Goal: Transaction & Acquisition: Purchase product/service

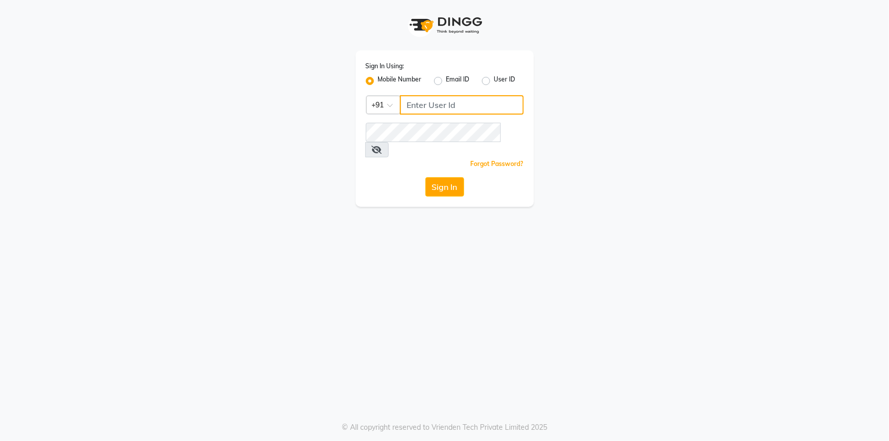
click at [452, 107] on input "Username" at bounding box center [462, 104] width 124 height 19
type input "9712198967"
click at [425, 177] on button "Sign In" at bounding box center [444, 186] width 39 height 19
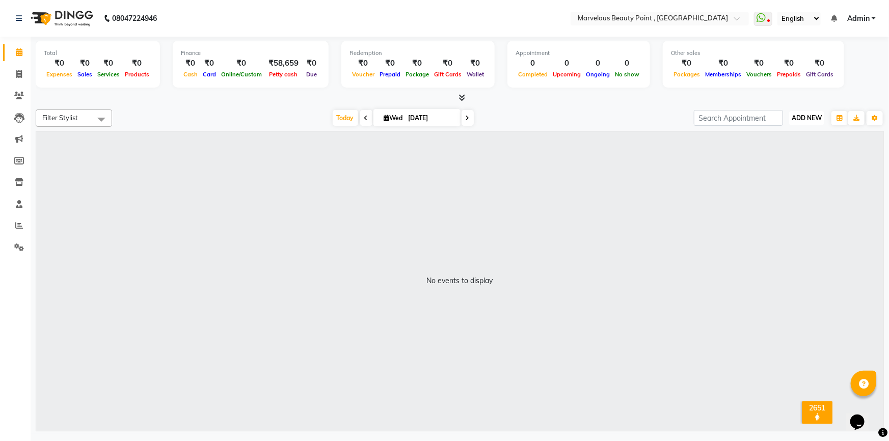
click at [815, 122] on button "ADD NEW Toggle Dropdown" at bounding box center [806, 118] width 35 height 14
click at [785, 177] on link "Add Attendance" at bounding box center [784, 176] width 81 height 13
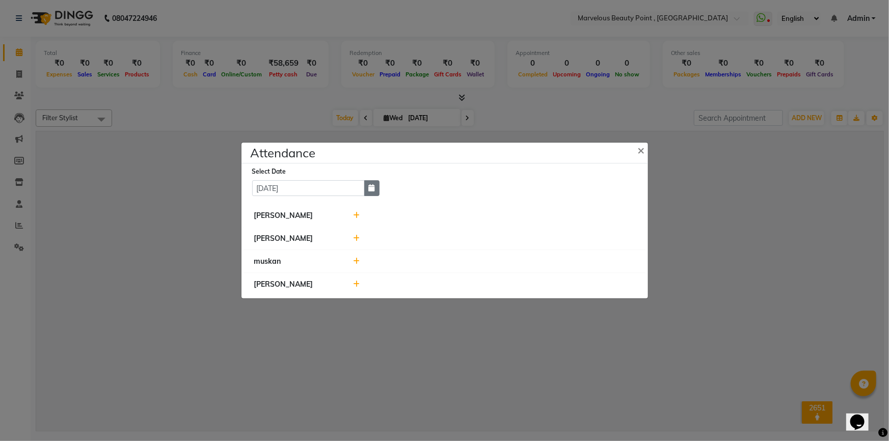
click at [377, 190] on button "button" at bounding box center [371, 188] width 15 height 16
select select "9"
select select "2025"
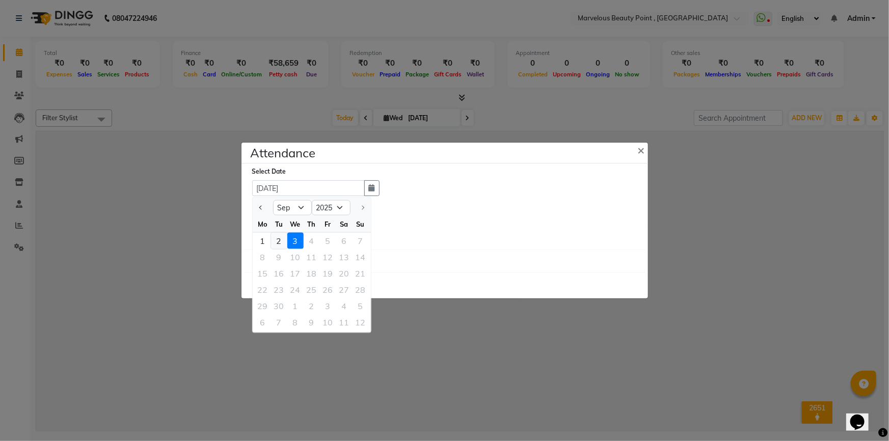
click at [279, 240] on div "2" at bounding box center [279, 241] width 16 height 16
type input "02-09-2025"
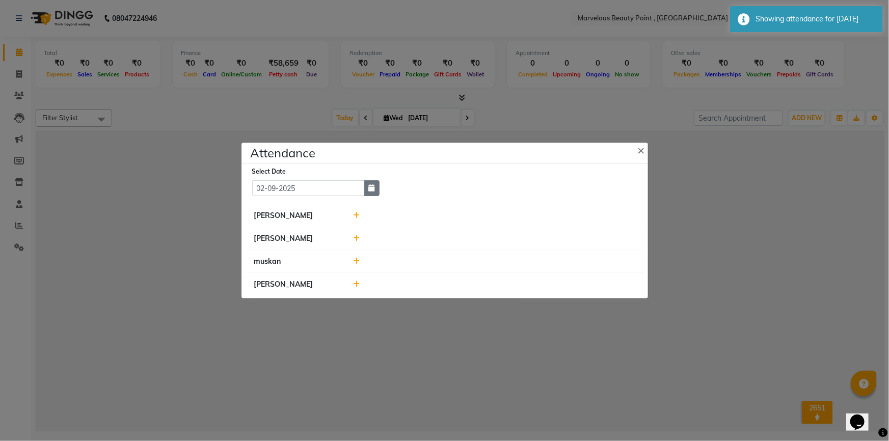
click at [371, 189] on icon "button" at bounding box center [372, 187] width 6 height 7
select select "9"
select select "2025"
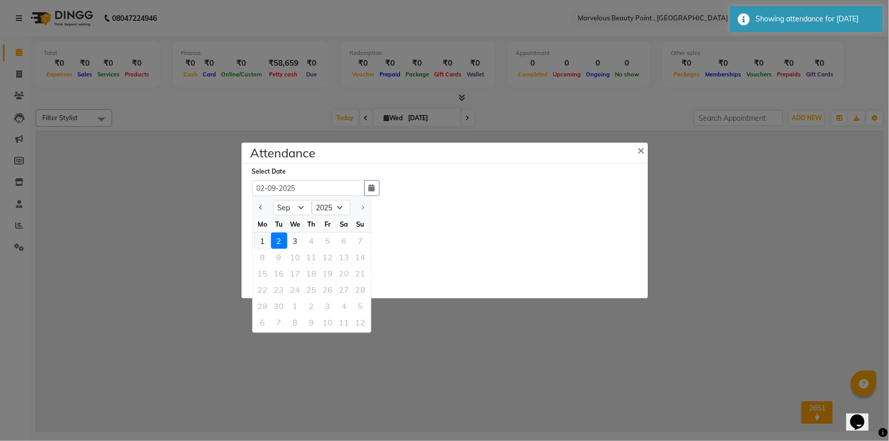
click at [264, 239] on div "1" at bounding box center [263, 241] width 16 height 16
type input "01-09-2025"
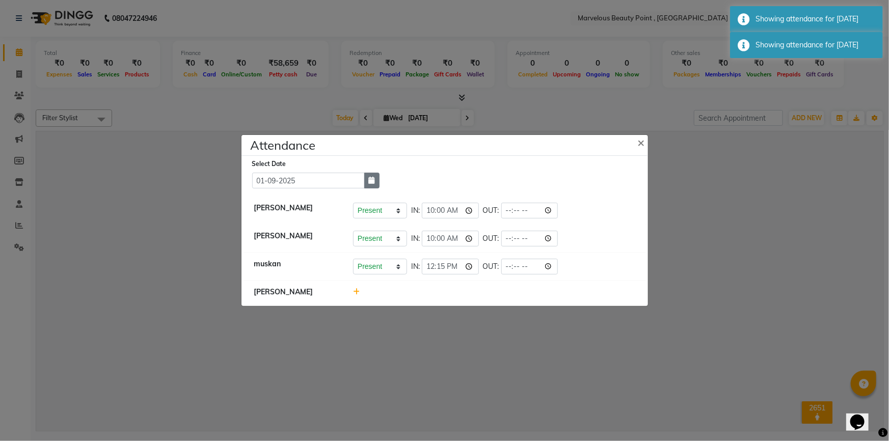
click at [374, 182] on icon "button" at bounding box center [372, 180] width 6 height 7
select select "9"
select select "2025"
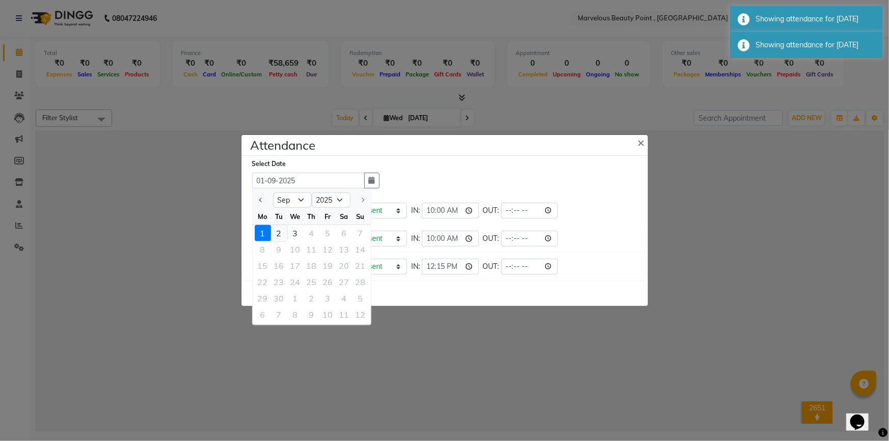
click at [281, 231] on div "2" at bounding box center [279, 233] width 16 height 16
type input "02-09-2025"
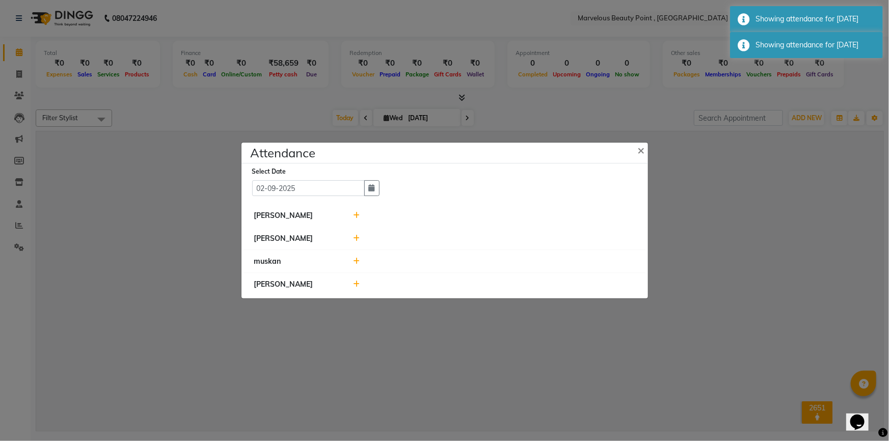
click at [355, 218] on icon at bounding box center [356, 215] width 7 height 7
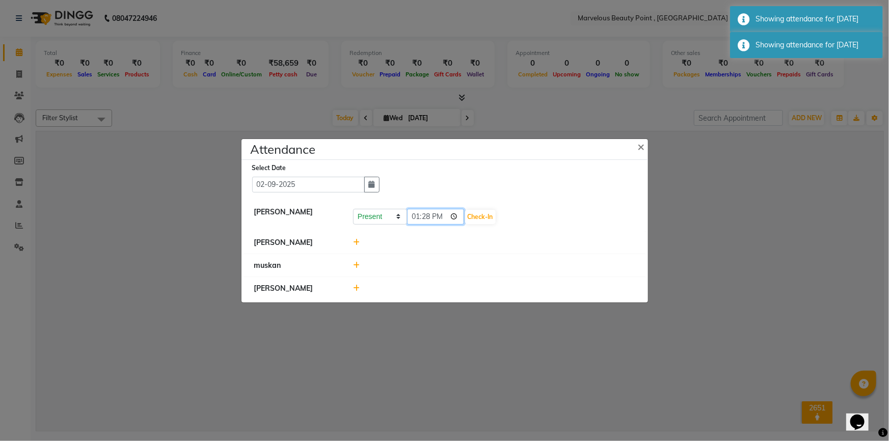
click at [413, 215] on input "13:28" at bounding box center [435, 217] width 57 height 16
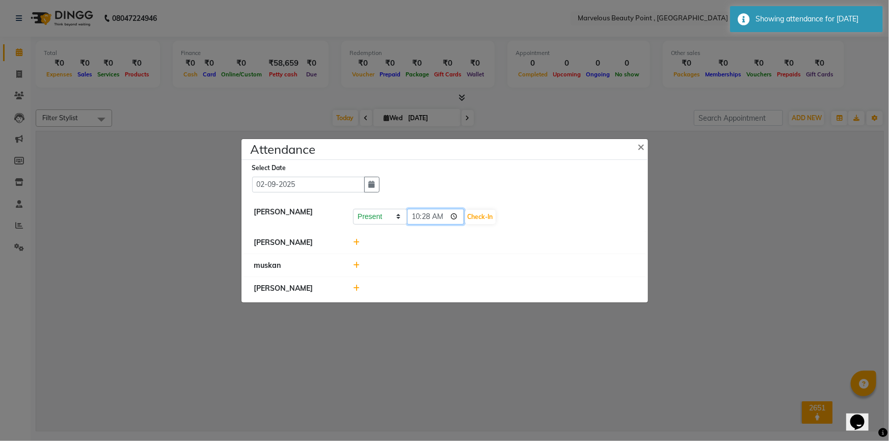
type input "10:00"
click at [465, 219] on button "Check-In" at bounding box center [480, 217] width 31 height 14
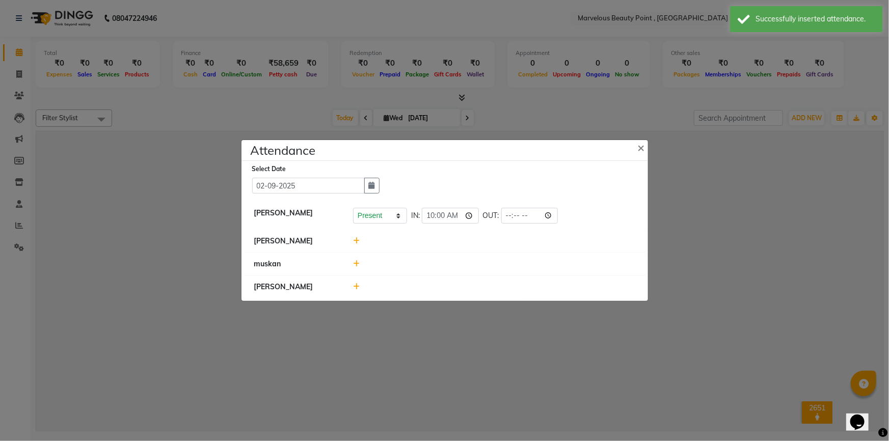
click at [357, 242] on icon at bounding box center [356, 240] width 7 height 7
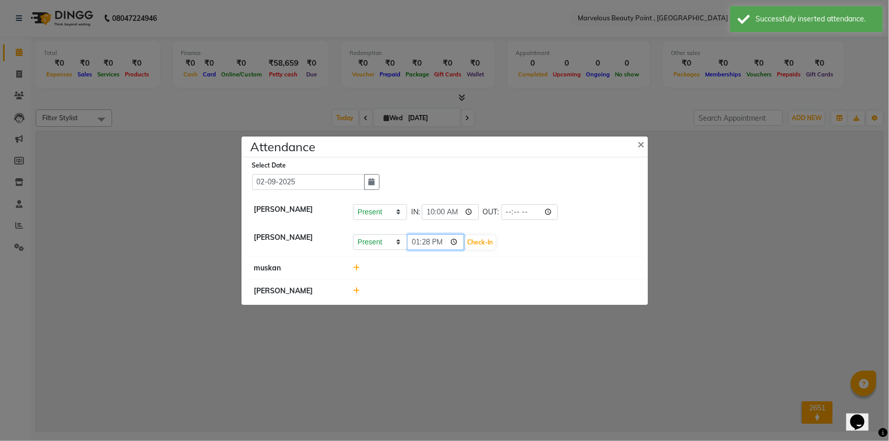
click at [413, 240] on input "13:28" at bounding box center [435, 242] width 57 height 16
type input "10:00"
click at [465, 244] on button "Check-In" at bounding box center [480, 242] width 31 height 14
click at [357, 267] on icon at bounding box center [356, 267] width 7 height 7
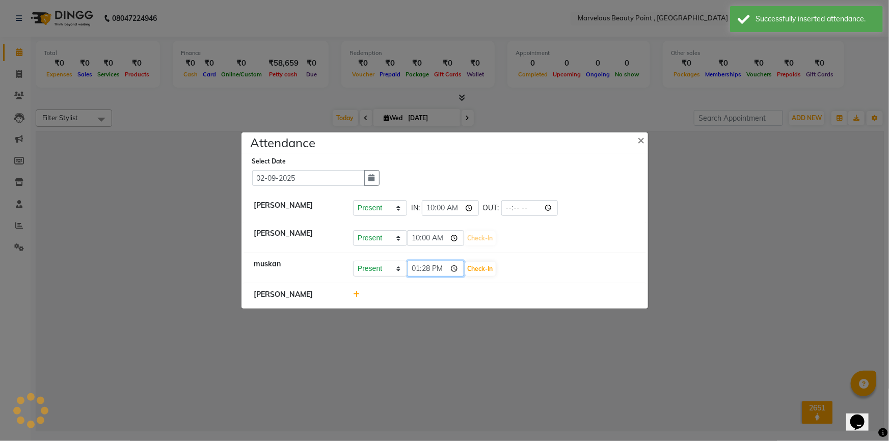
click at [417, 267] on input "13:28" at bounding box center [435, 269] width 57 height 16
type input "12:28"
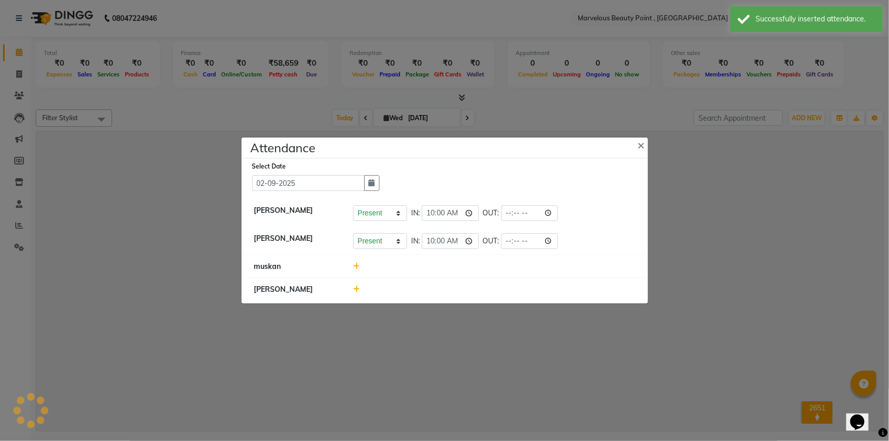
click at [356, 265] on icon at bounding box center [356, 266] width 7 height 7
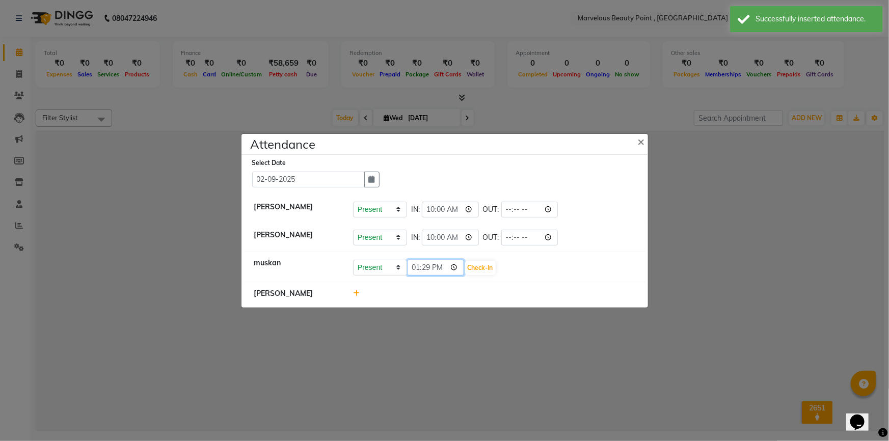
click at [415, 265] on input "13:29" at bounding box center [435, 268] width 57 height 16
type input "12:45"
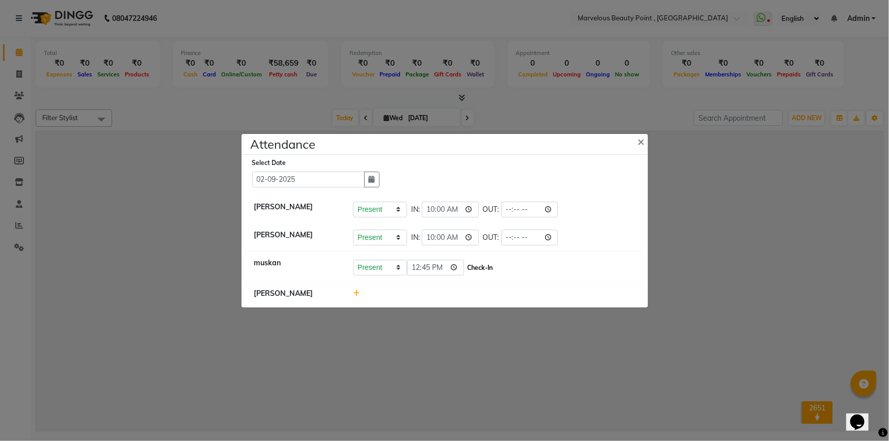
click at [465, 265] on button "Check-In" at bounding box center [480, 268] width 31 height 14
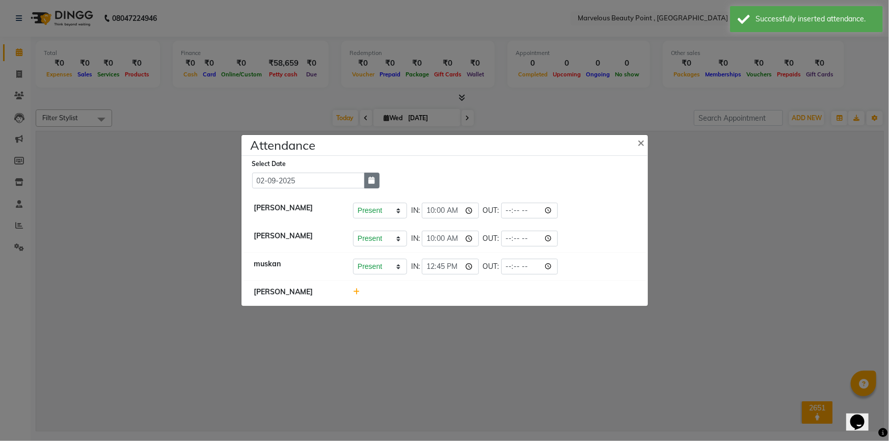
click at [370, 182] on icon "button" at bounding box center [372, 180] width 6 height 7
select select "9"
select select "2025"
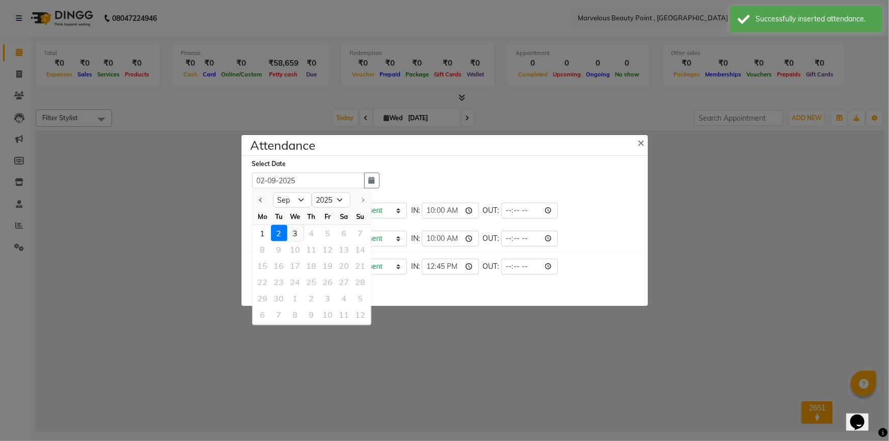
click at [295, 234] on div "3" at bounding box center [295, 233] width 16 height 16
type input "[DATE]"
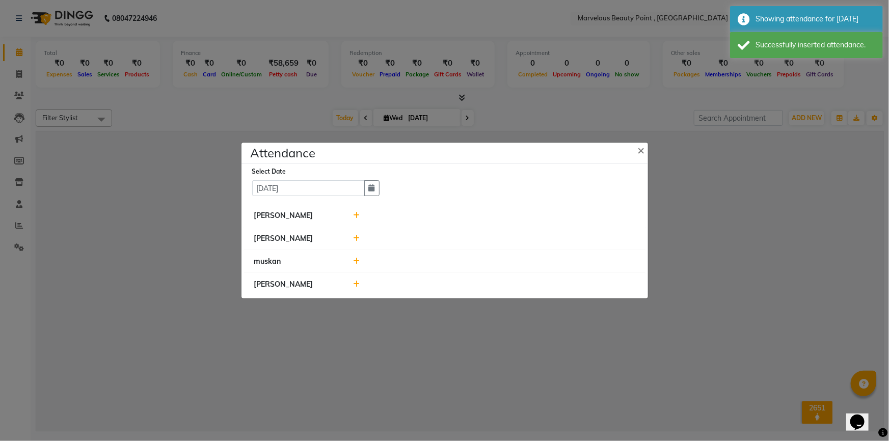
click at [356, 216] on icon at bounding box center [356, 215] width 7 height 7
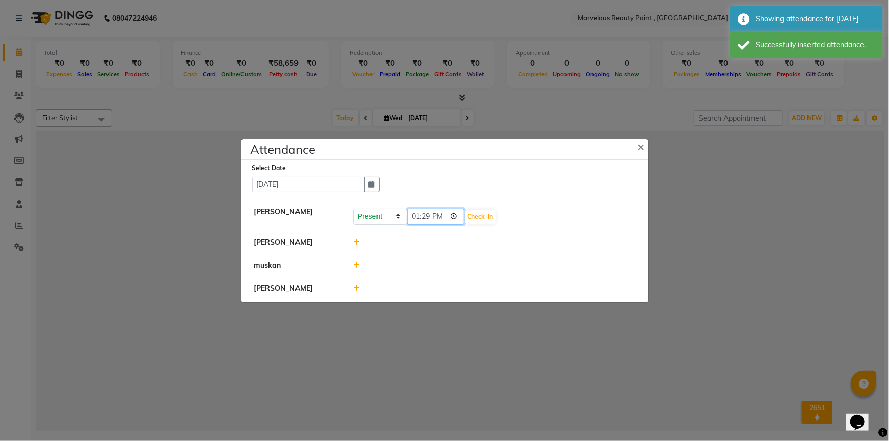
click at [413, 217] on input "13:29" at bounding box center [435, 217] width 57 height 16
type input "10:00"
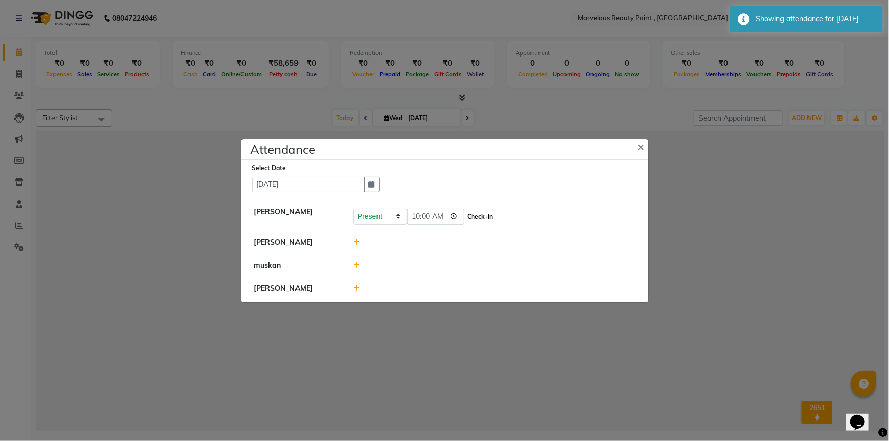
click at [465, 217] on button "Check-In" at bounding box center [480, 217] width 31 height 14
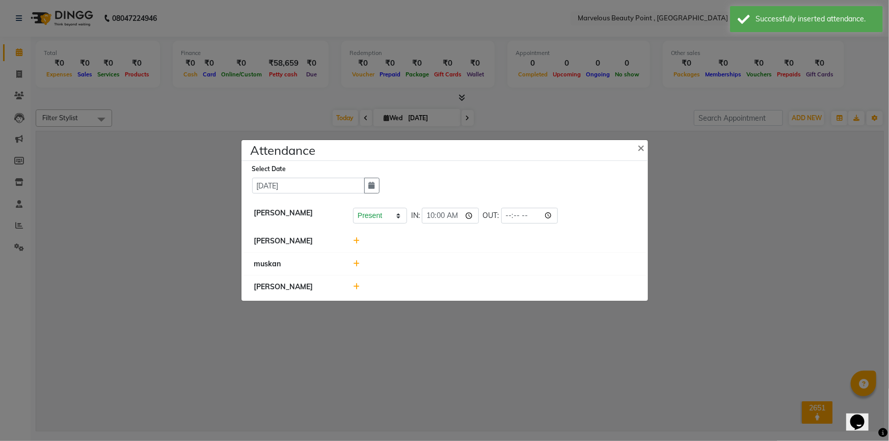
click at [357, 240] on icon at bounding box center [356, 240] width 7 height 7
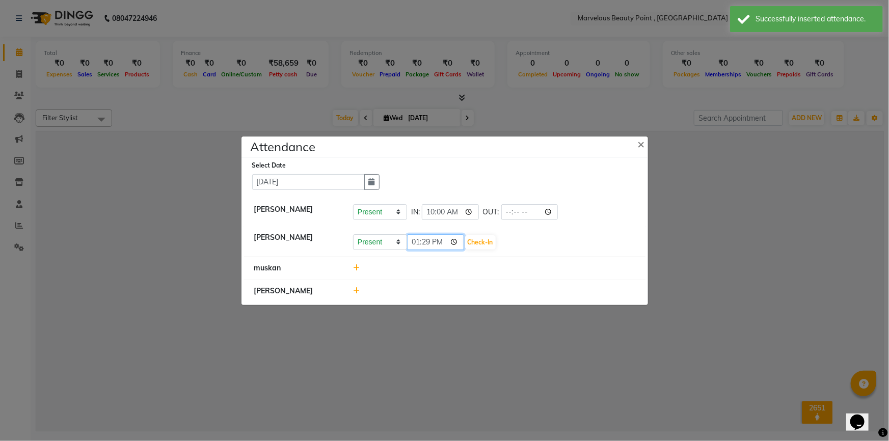
click at [417, 244] on input "13:29" at bounding box center [435, 242] width 57 height 16
type input "10:00"
click at [472, 243] on button "Check-In" at bounding box center [480, 242] width 31 height 14
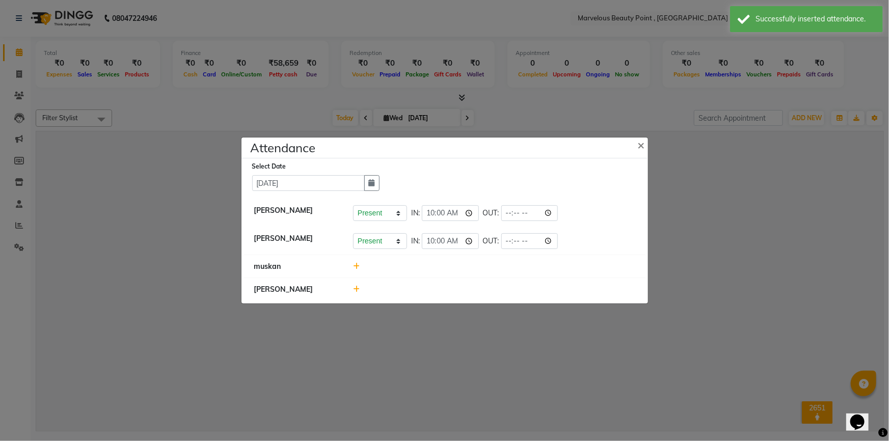
click at [357, 268] on icon at bounding box center [356, 266] width 7 height 7
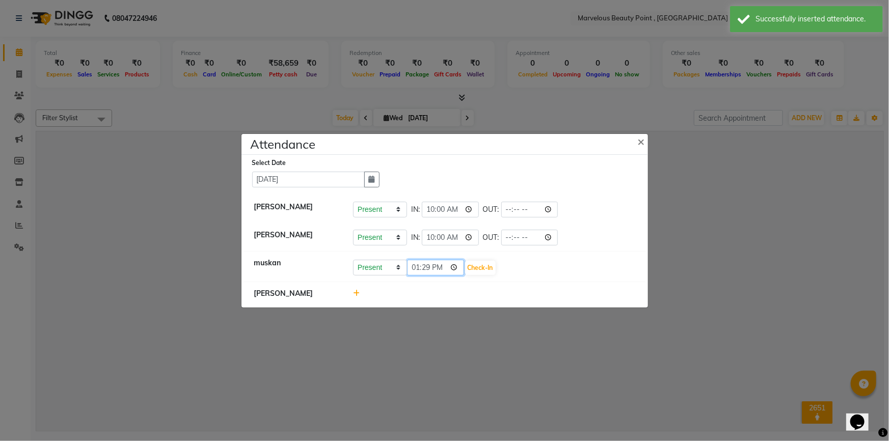
click at [414, 266] on input "13:29" at bounding box center [435, 268] width 57 height 16
type input "12:58"
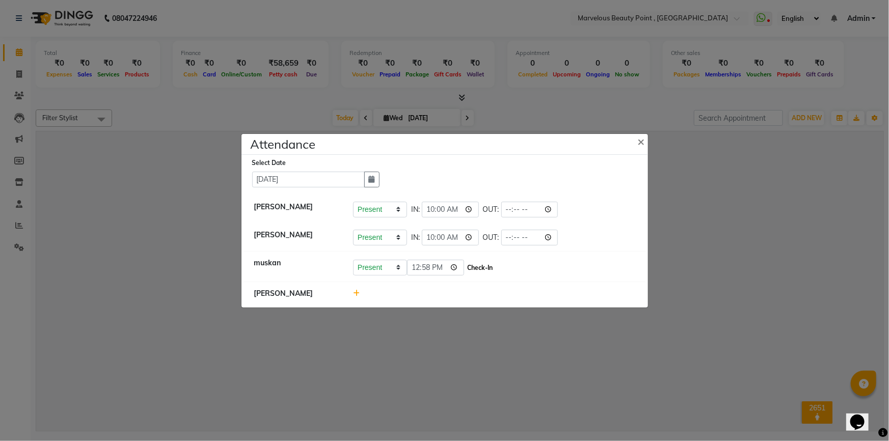
click at [465, 266] on button "Check-In" at bounding box center [480, 268] width 31 height 14
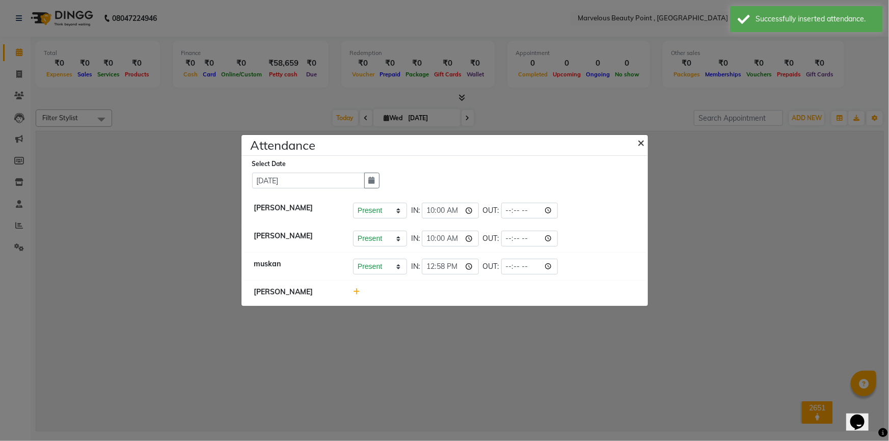
click at [647, 142] on button "×" at bounding box center [642, 142] width 25 height 29
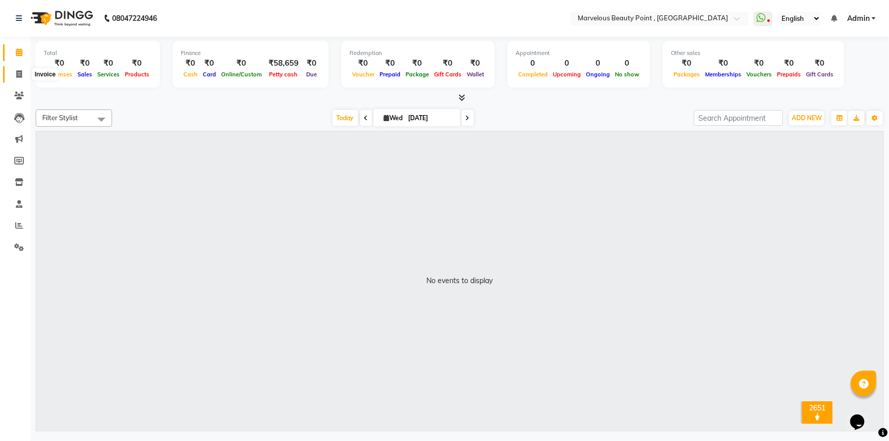
click at [20, 73] on icon at bounding box center [19, 74] width 6 height 8
select select "service"
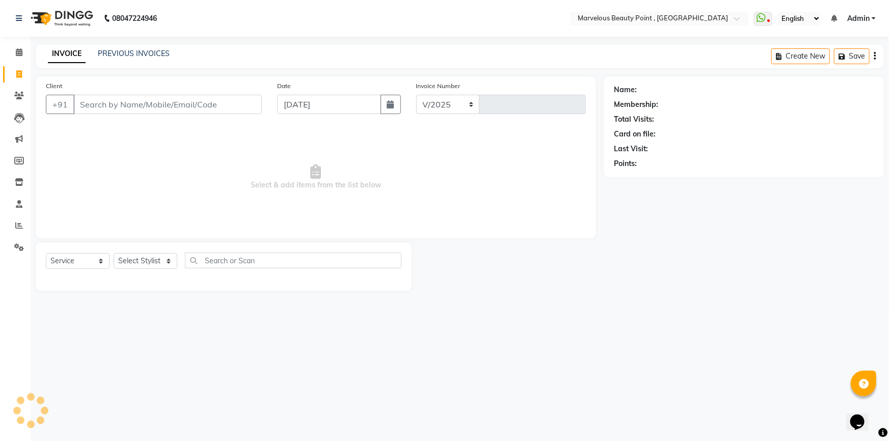
select select "6391"
type input "0393"
select select "V"
select select "48482"
click at [141, 99] on input "Client" at bounding box center [167, 104] width 189 height 19
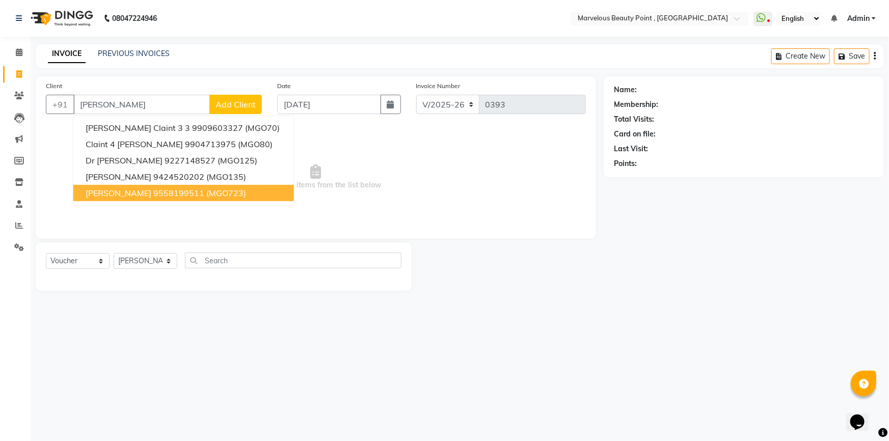
click at [139, 193] on button "[PERSON_NAME] 9558199511 (MGO723)" at bounding box center [183, 193] width 221 height 16
type input "9558199511"
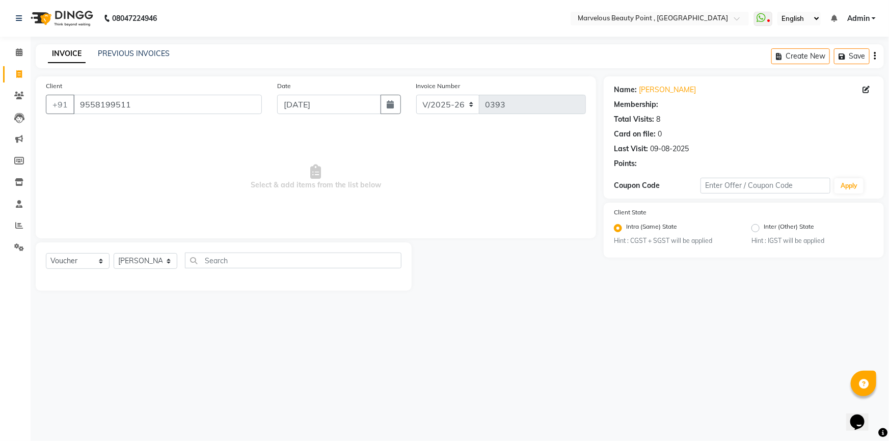
select select "1: Object"
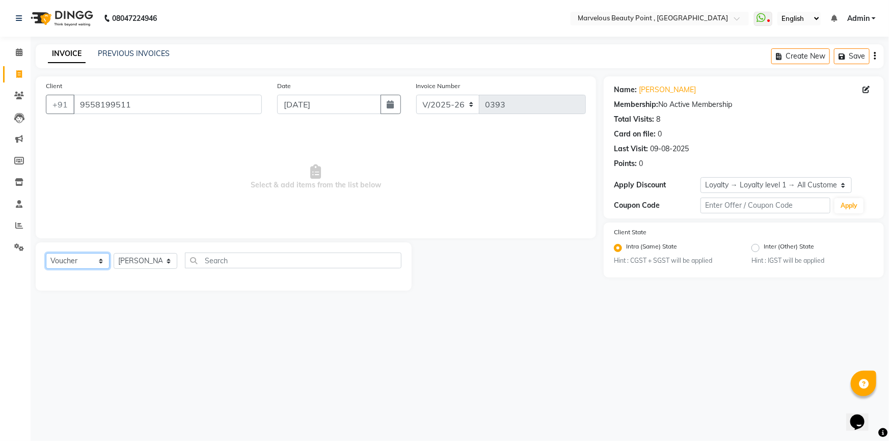
click at [59, 262] on select "Select Service Product Membership Package Voucher Prepaid Gift Card" at bounding box center [78, 261] width 64 height 16
select select "service"
click at [46, 253] on select "Select Service Product Membership Package Voucher Prepaid Gift Card" at bounding box center [78, 261] width 64 height 16
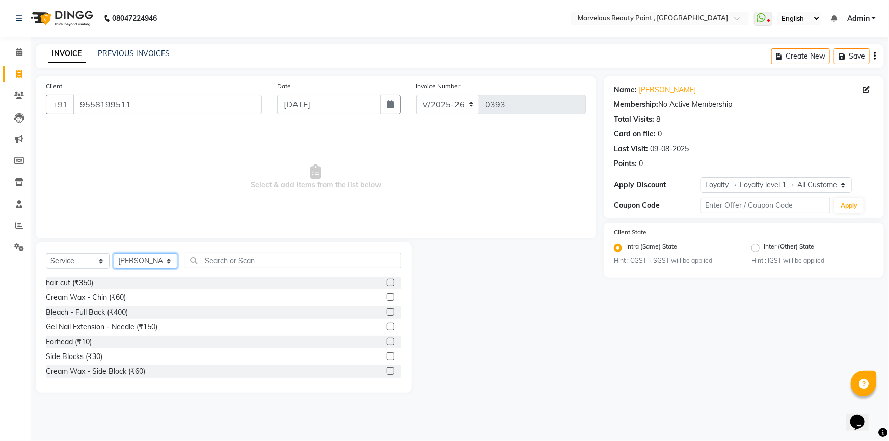
click at [145, 256] on select "Select Stylist [PERSON_NAME] [PERSON_NAME] [PERSON_NAME]" at bounding box center [146, 261] width 64 height 16
select select "66154"
click at [114, 253] on select "Select Stylist [PERSON_NAME] [PERSON_NAME] [PERSON_NAME]" at bounding box center [146, 261] width 64 height 16
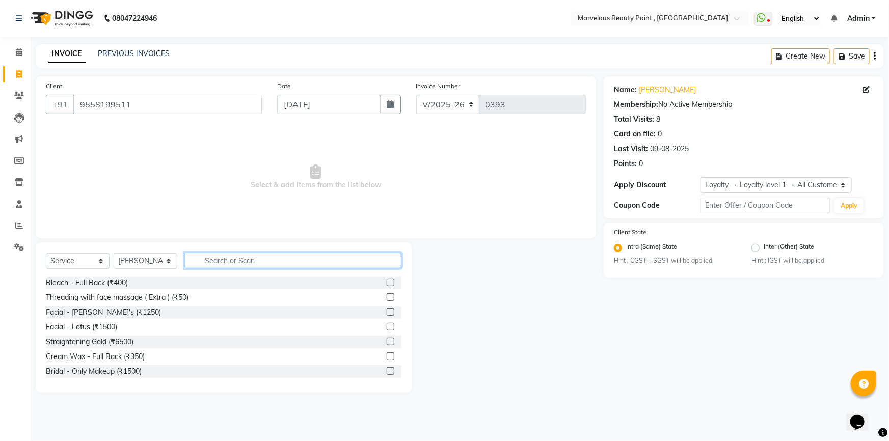
click at [202, 260] on input "text" at bounding box center [293, 261] width 217 height 16
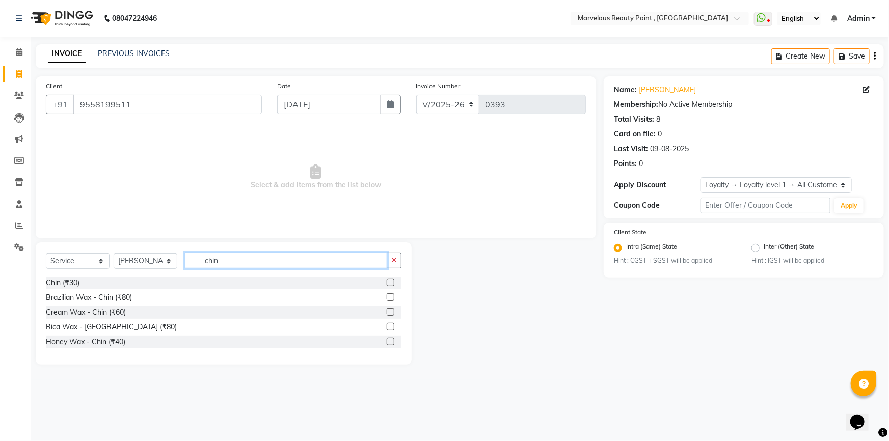
type input "chin"
click at [391, 283] on label at bounding box center [391, 283] width 8 height 8
click at [391, 283] on input "checkbox" at bounding box center [390, 283] width 7 height 7
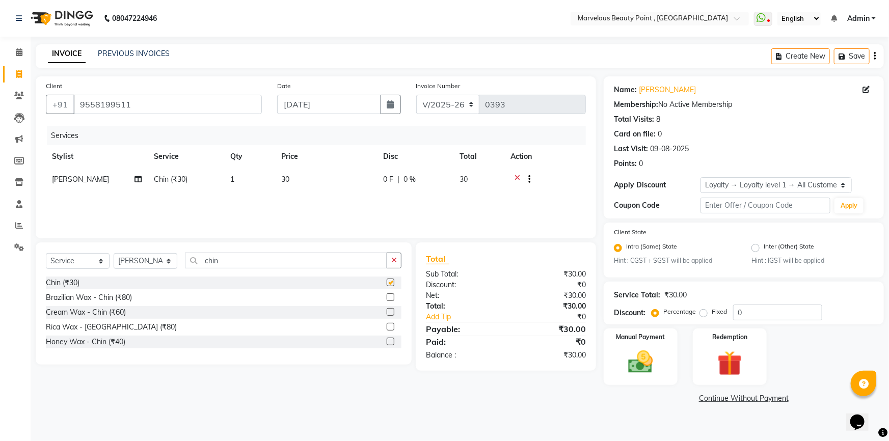
checkbox input "false"
click at [299, 253] on input "chin" at bounding box center [286, 261] width 202 height 16
type input "c"
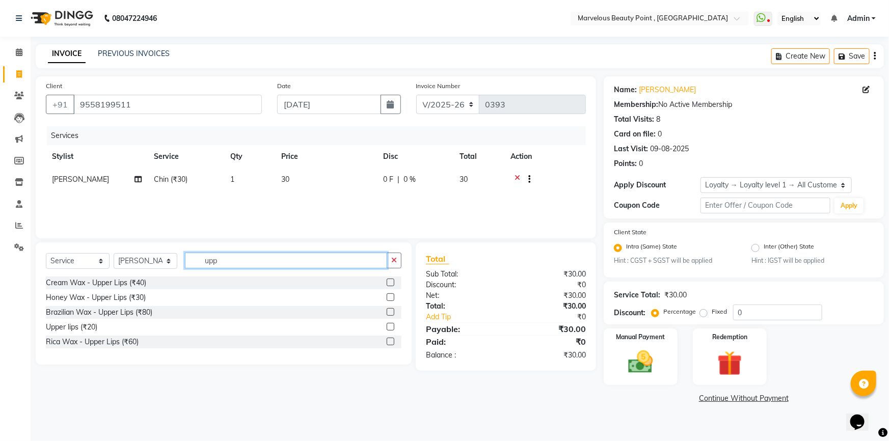
type input "upp"
click at [390, 329] on label at bounding box center [391, 327] width 8 height 8
click at [390, 329] on input "checkbox" at bounding box center [390, 327] width 7 height 7
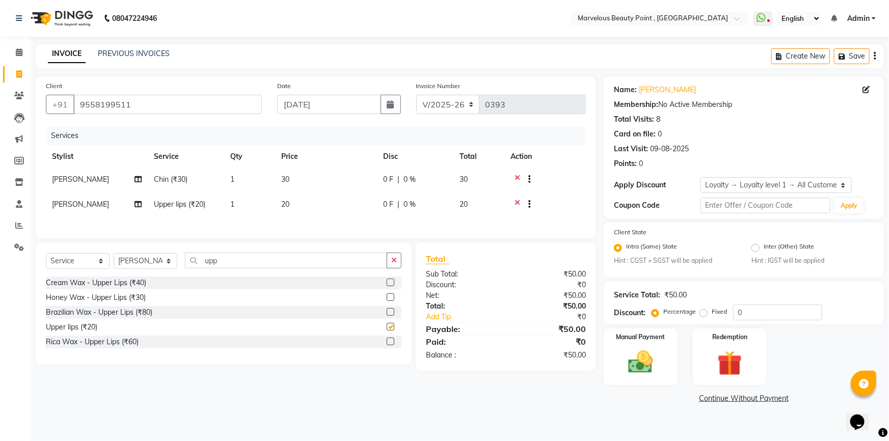
checkbox input "false"
click at [280, 174] on td "30" at bounding box center [326, 180] width 102 height 25
select select "66154"
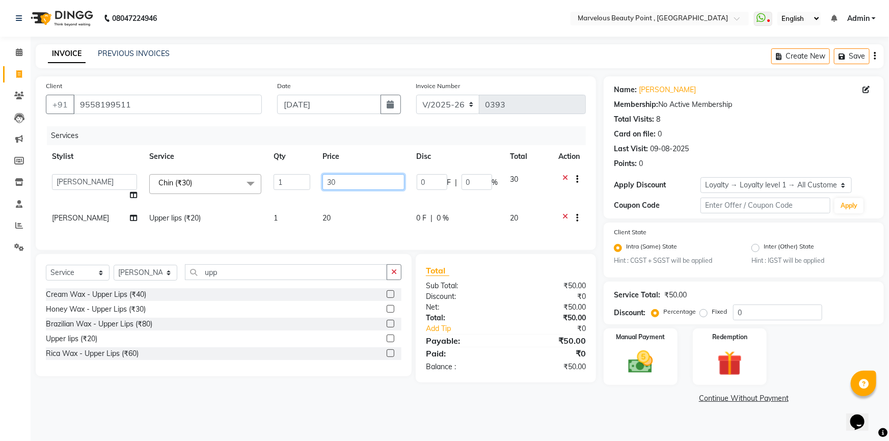
click at [336, 179] on input "30" at bounding box center [364, 182] width 82 height 16
type input "3"
type input "20"
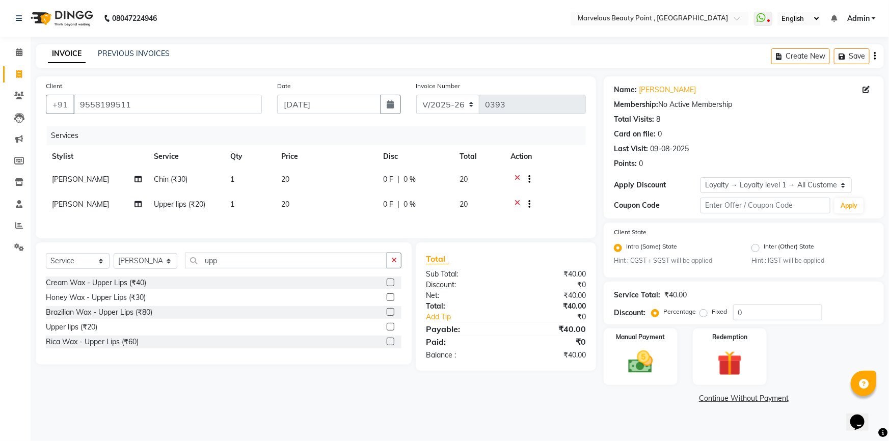
click at [326, 215] on td "20" at bounding box center [326, 205] width 102 height 25
select select "66154"
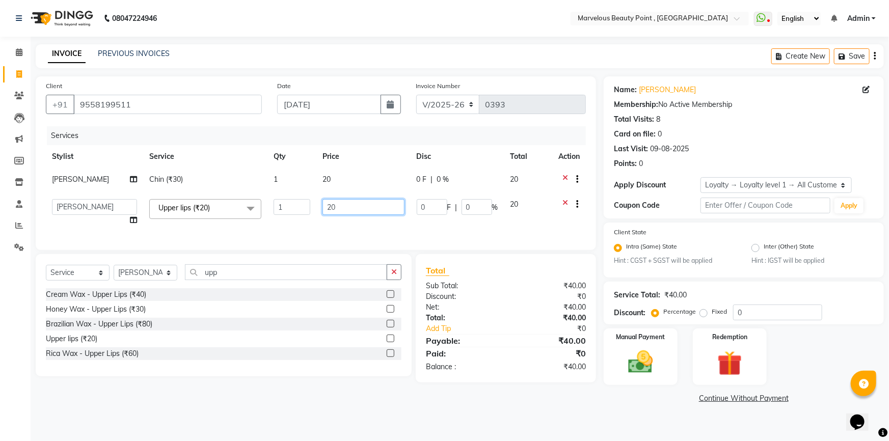
click at [346, 206] on input "20" at bounding box center [364, 207] width 82 height 16
type input "2"
type input "10"
click at [331, 228] on div "Services Stylist Service Qty Price Disc Total Action [PERSON_NAME] [PERSON_NAME…" at bounding box center [316, 183] width 540 height 114
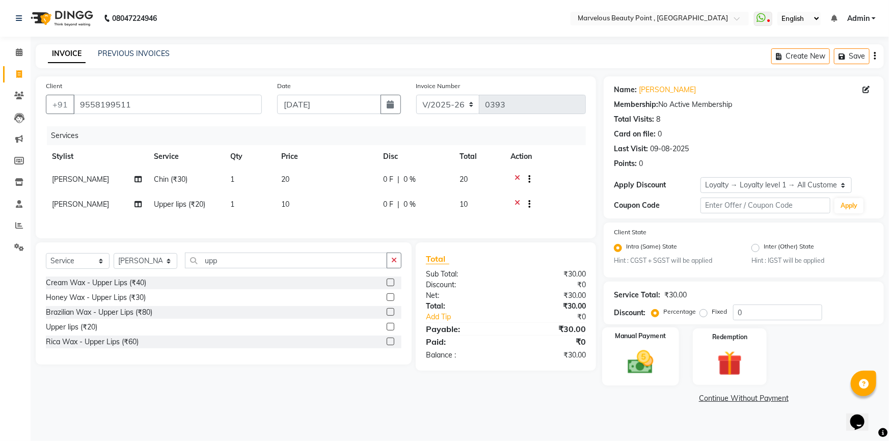
click at [629, 355] on img at bounding box center [641, 363] width 42 height 30
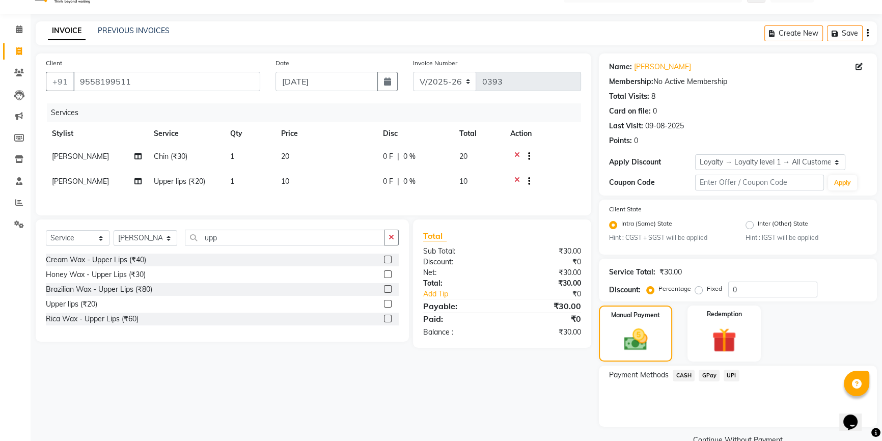
scroll to position [45, 0]
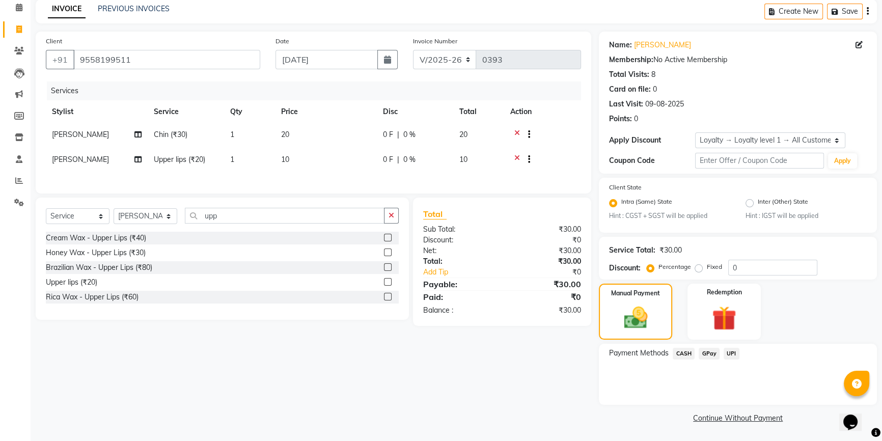
click at [686, 352] on span "CASH" at bounding box center [684, 354] width 22 height 12
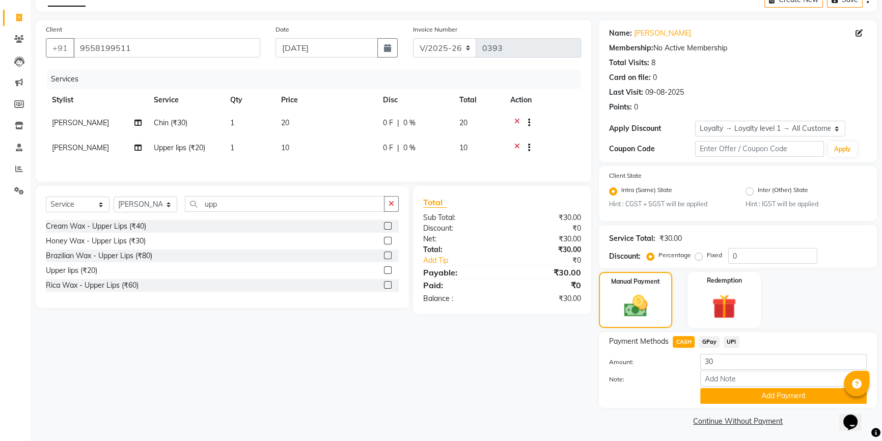
scroll to position [60, 0]
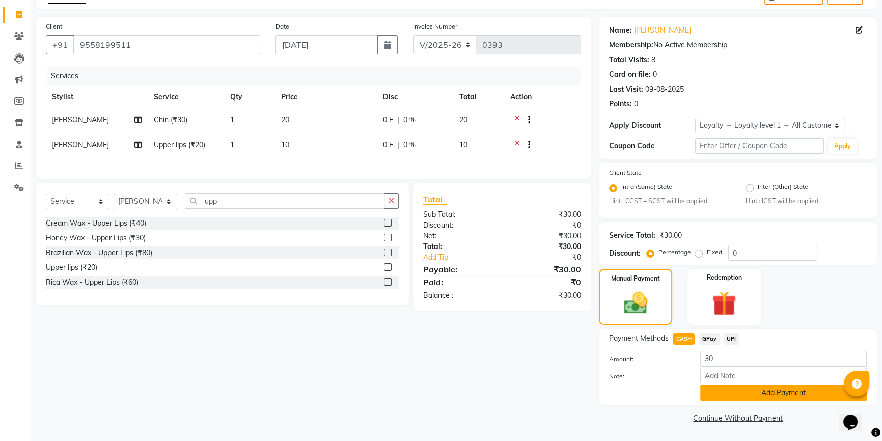
click at [721, 396] on button "Add Payment" at bounding box center [784, 393] width 167 height 16
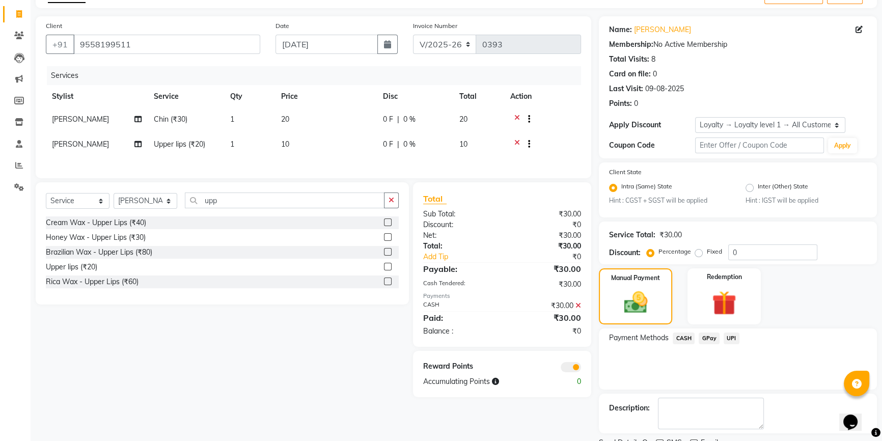
click at [566, 372] on span at bounding box center [571, 367] width 20 height 10
click at [581, 369] on input "checkbox" at bounding box center [581, 369] width 0 height 0
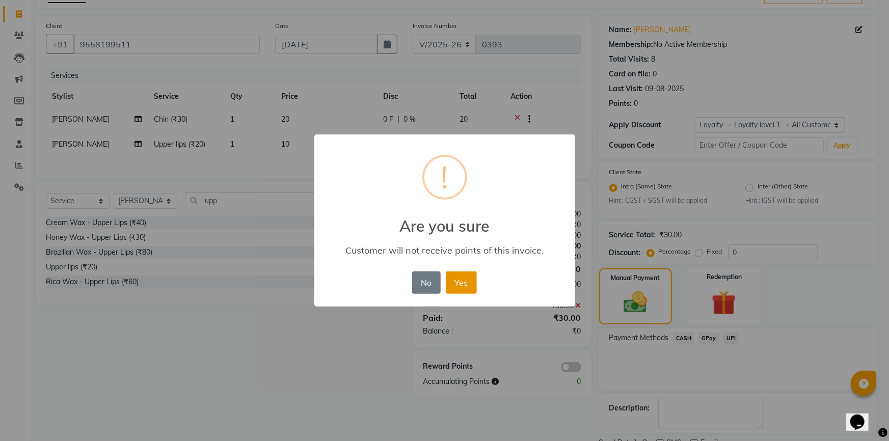
click at [460, 286] on button "Yes" at bounding box center [461, 283] width 31 height 22
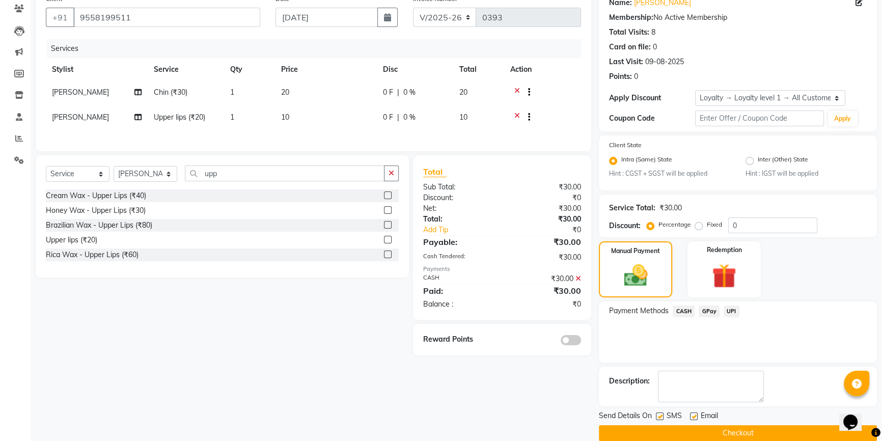
scroll to position [102, 0]
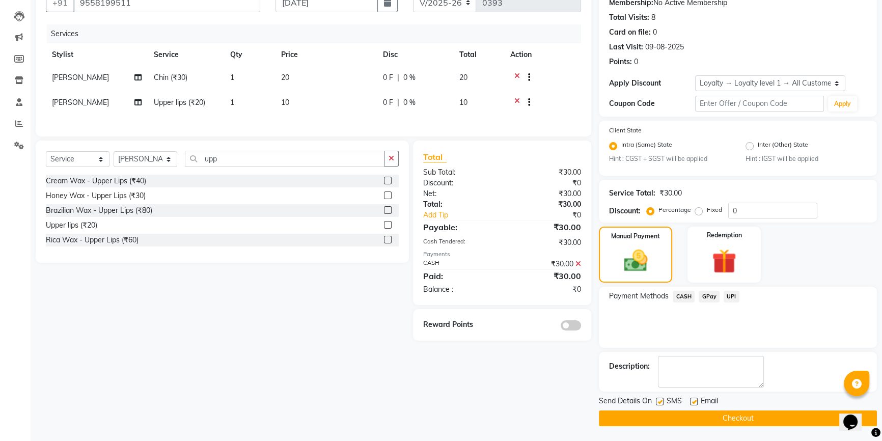
click at [621, 424] on button "Checkout" at bounding box center [738, 419] width 278 height 16
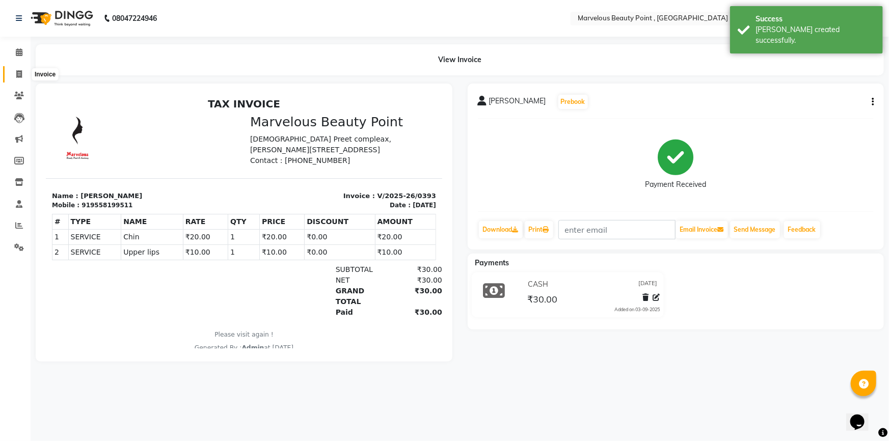
click at [16, 71] on icon at bounding box center [19, 74] width 6 height 8
select select "service"
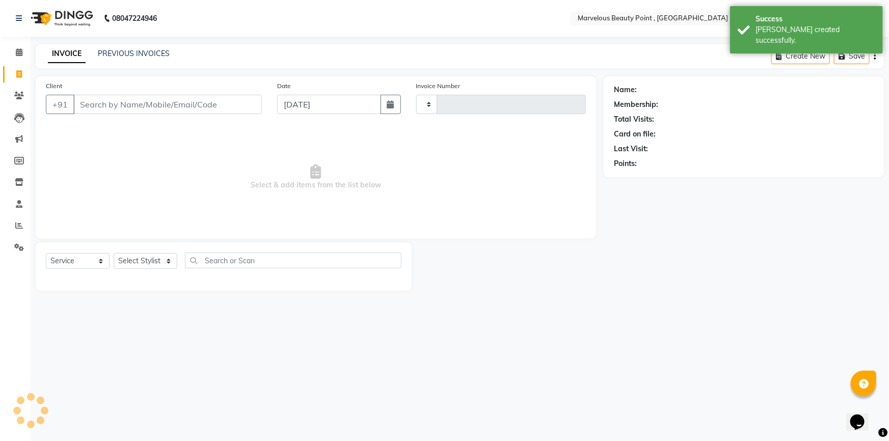
type input "0394"
select select "6391"
select select "V"
select select "48482"
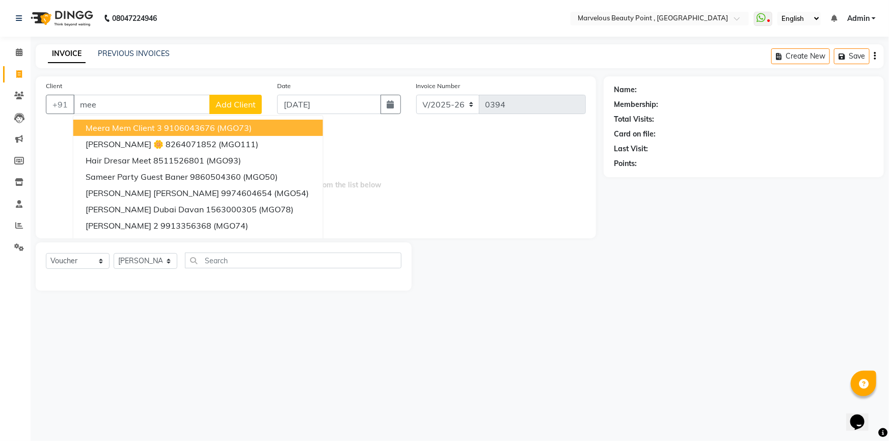
click at [106, 129] on span "Meera Mem Client 3" at bounding box center [124, 128] width 76 height 10
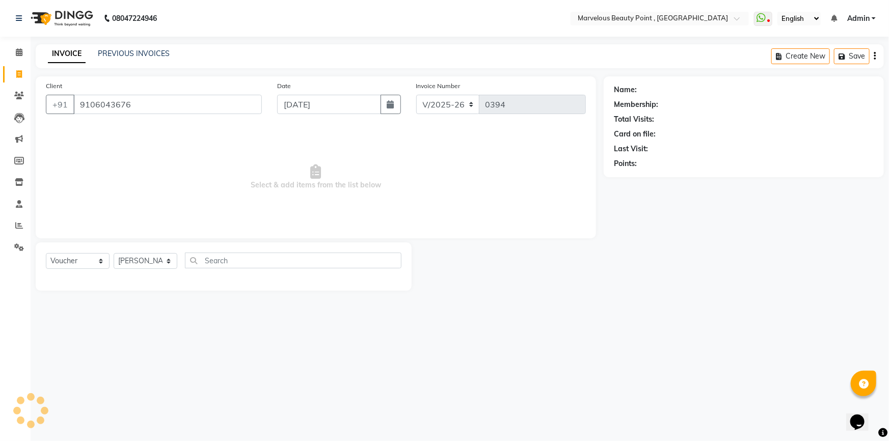
type input "9106043676"
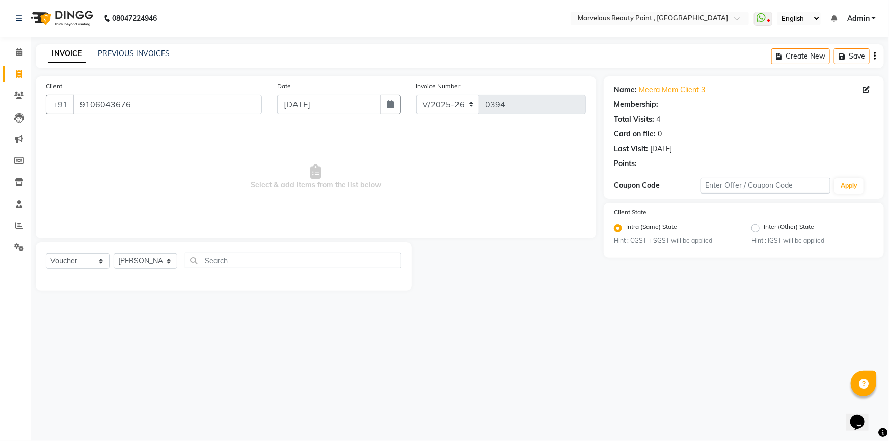
select select "1: Object"
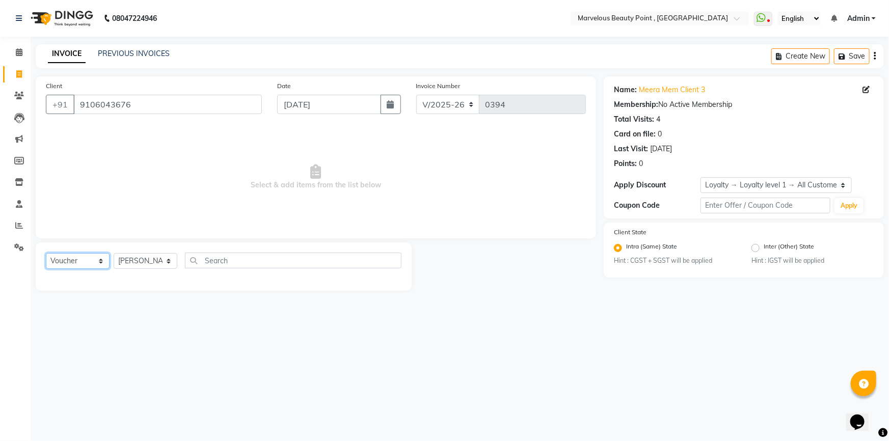
click at [84, 254] on select "Select Service Product Membership Package Voucher Prepaid Gift Card" at bounding box center [78, 261] width 64 height 16
select select "service"
click at [46, 253] on select "Select Service Product Membership Package Voucher Prepaid Gift Card" at bounding box center [78, 261] width 64 height 16
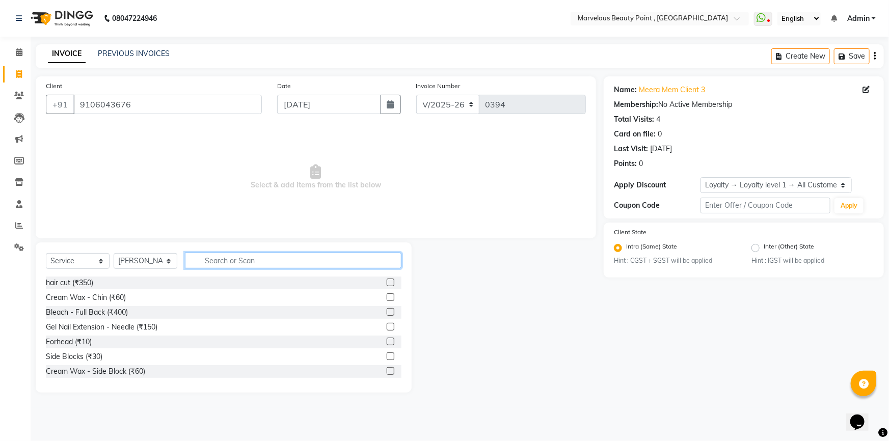
click at [202, 260] on input "text" at bounding box center [293, 261] width 217 height 16
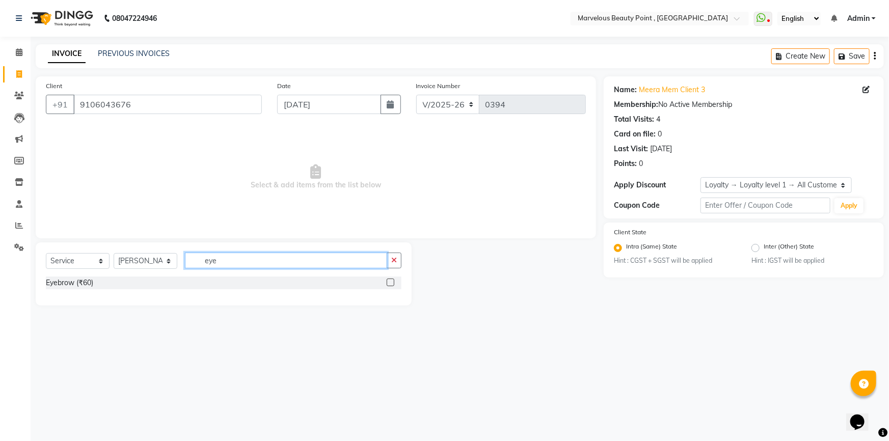
type input "eye"
click at [393, 283] on label at bounding box center [391, 283] width 8 height 8
click at [393, 283] on input "checkbox" at bounding box center [390, 283] width 7 height 7
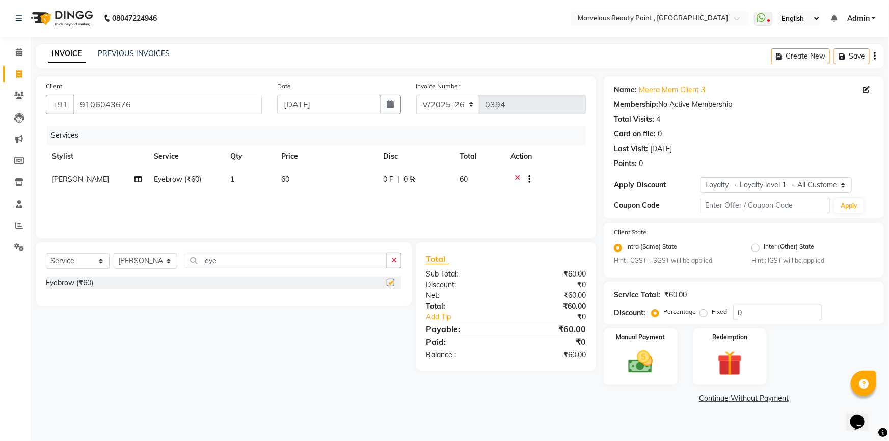
checkbox input "false"
click at [232, 179] on span "1" at bounding box center [232, 179] width 4 height 9
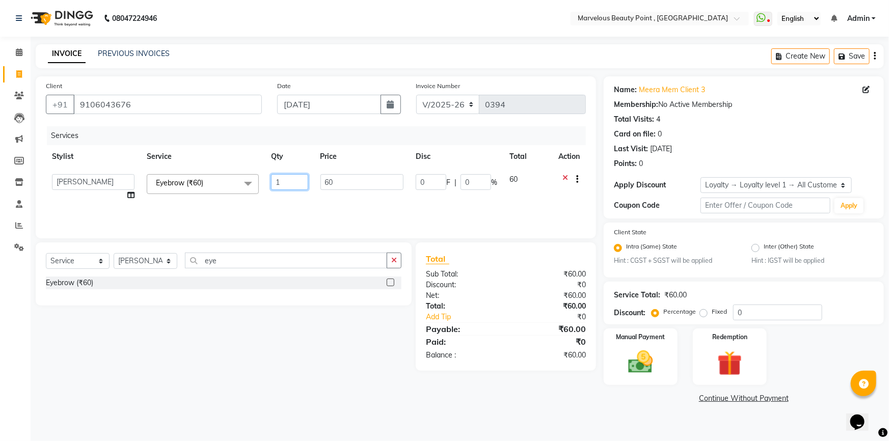
click at [279, 180] on input "1" at bounding box center [289, 182] width 37 height 16
type input "2"
click at [296, 196] on div "Services Stylist Service Qty Price Disc Total Action [PERSON_NAME] [PERSON_NAME…" at bounding box center [316, 177] width 540 height 102
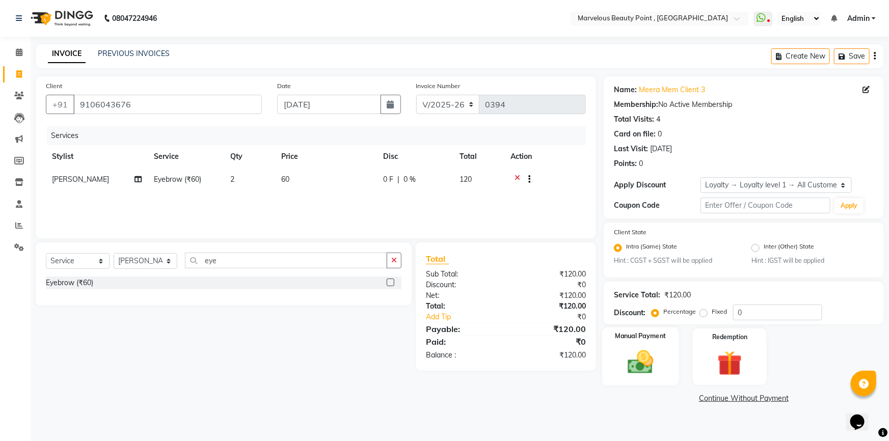
click at [619, 336] on label "Manual Payment" at bounding box center [640, 337] width 51 height 10
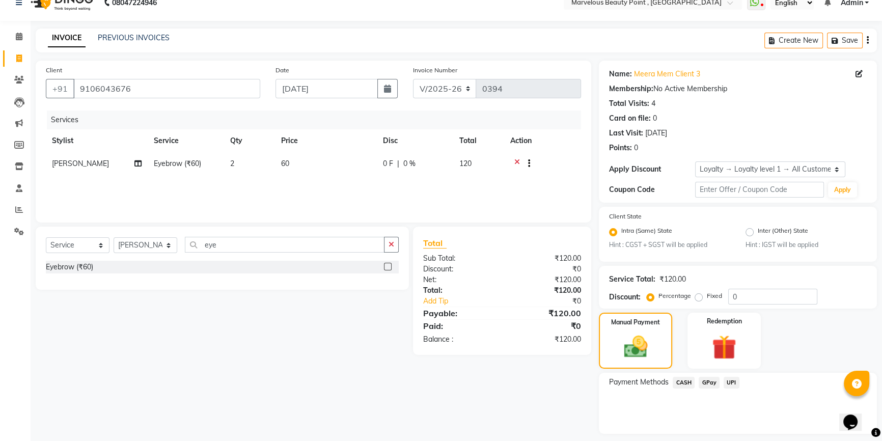
scroll to position [45, 0]
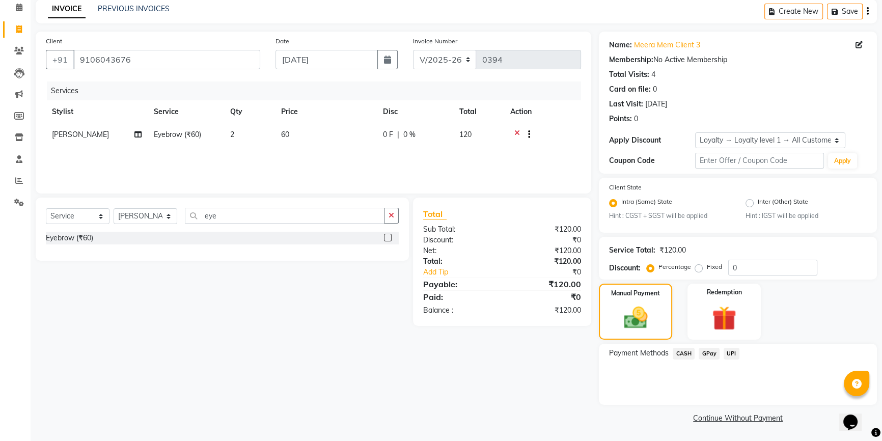
click at [688, 355] on span "CASH" at bounding box center [684, 354] width 22 height 12
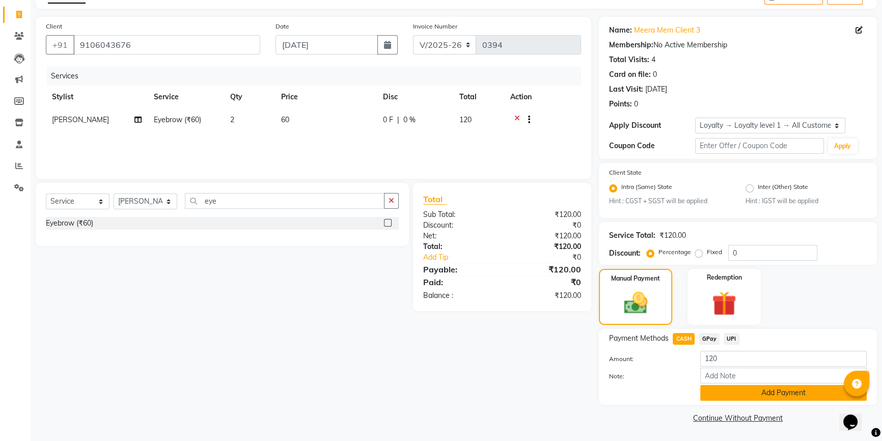
click at [715, 397] on button "Add Payment" at bounding box center [784, 393] width 167 height 16
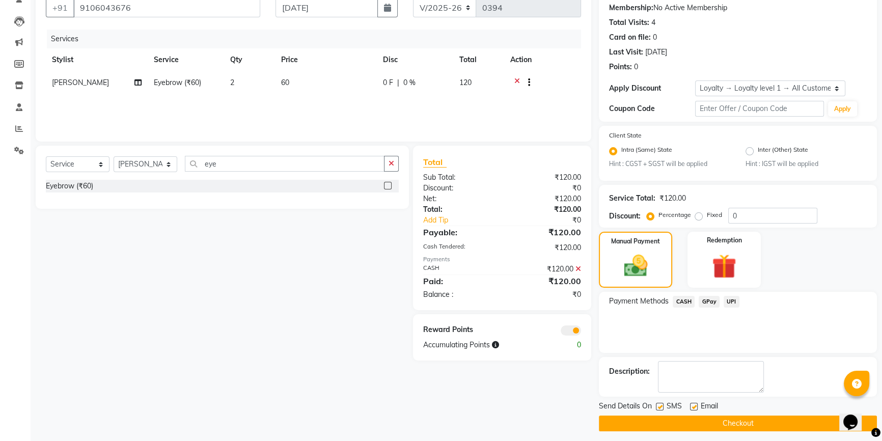
scroll to position [102, 0]
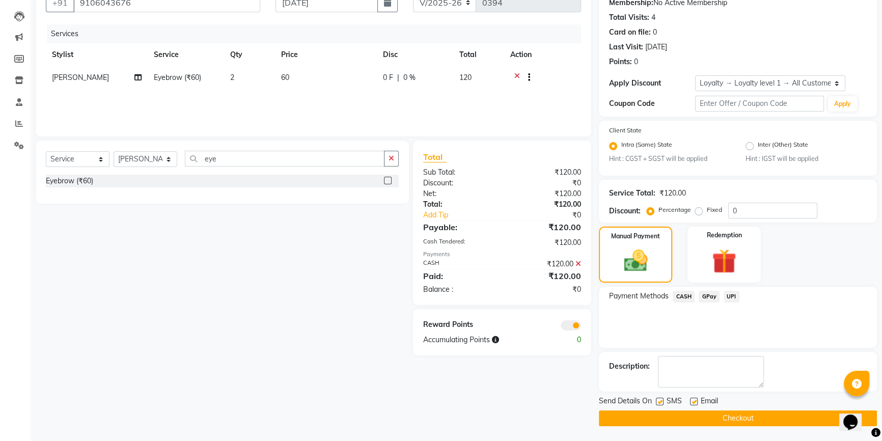
click at [574, 328] on span at bounding box center [571, 325] width 20 height 10
click at [581, 327] on input "checkbox" at bounding box center [581, 327] width 0 height 0
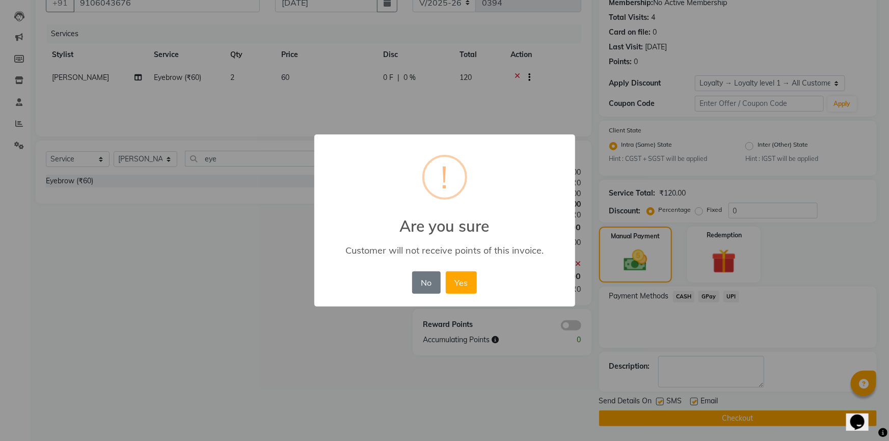
click at [443, 287] on div "No No Yes" at bounding box center [445, 283] width 70 height 28
click at [461, 289] on button "Yes" at bounding box center [461, 283] width 31 height 22
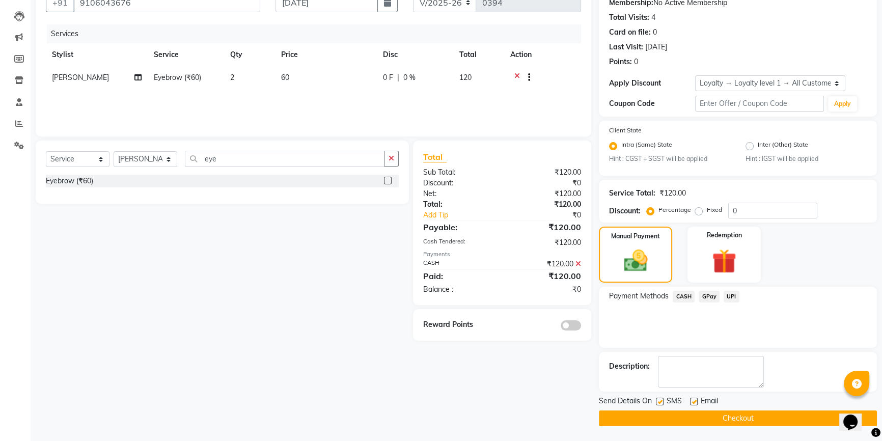
click at [626, 421] on button "Checkout" at bounding box center [738, 419] width 278 height 16
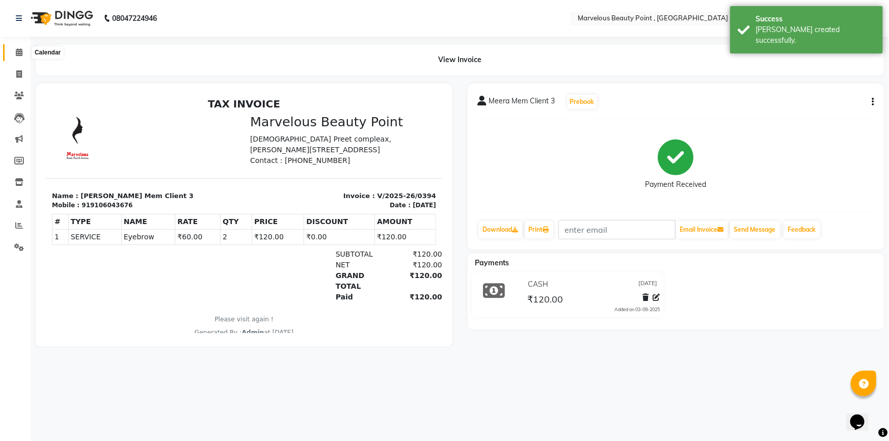
click at [22, 47] on span at bounding box center [19, 53] width 18 height 12
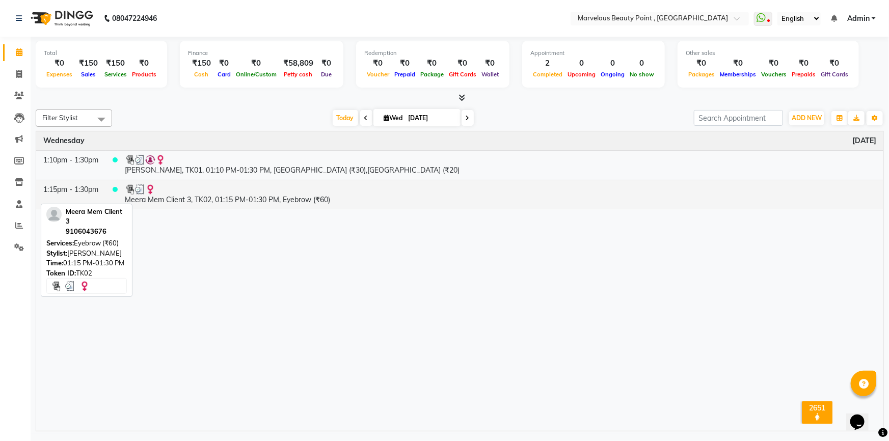
click at [165, 198] on td "Meera Mem Client 3, TK02, 01:15 PM-01:30 PM, Eyebrow (₹60)" at bounding box center [501, 195] width 766 height 30
select select "3"
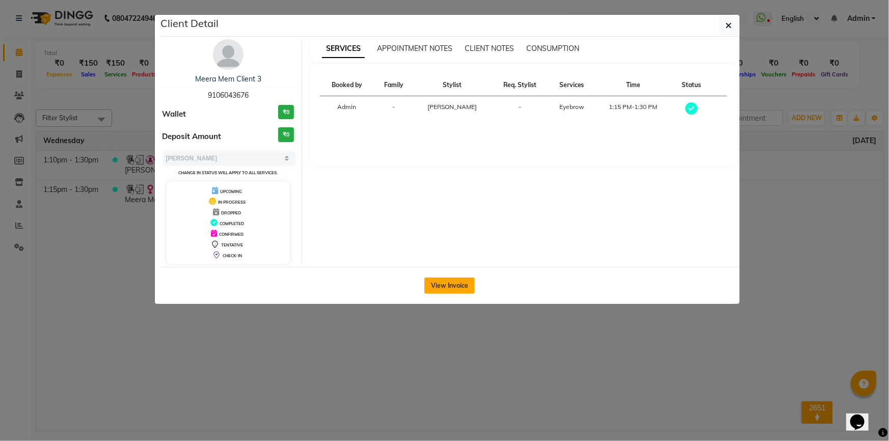
click at [459, 284] on button "View Invoice" at bounding box center [449, 286] width 50 height 16
